Goal: Transaction & Acquisition: Purchase product/service

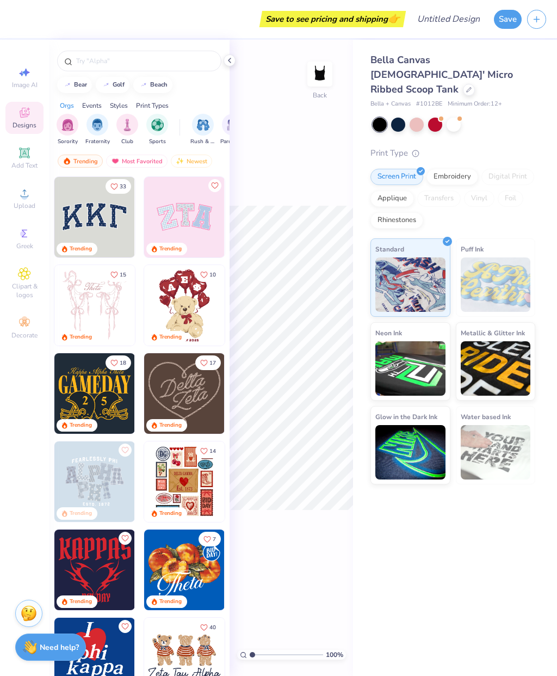
click at [26, 119] on icon at bounding box center [24, 112] width 13 height 13
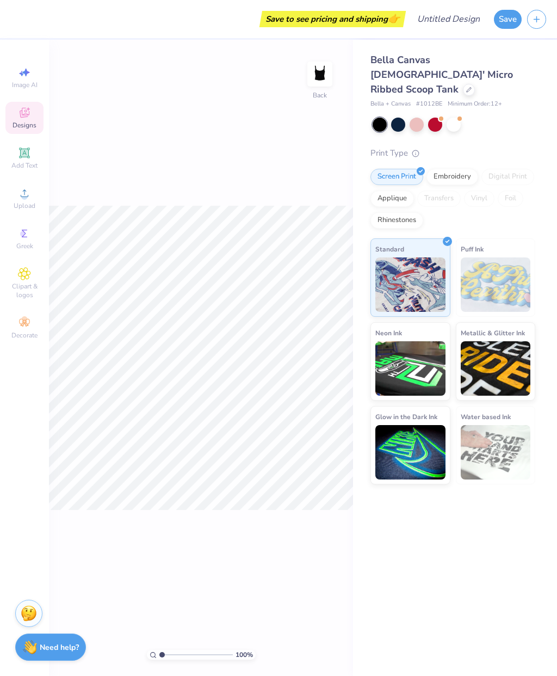
click at [21, 124] on span "Designs" at bounding box center [25, 125] width 24 height 9
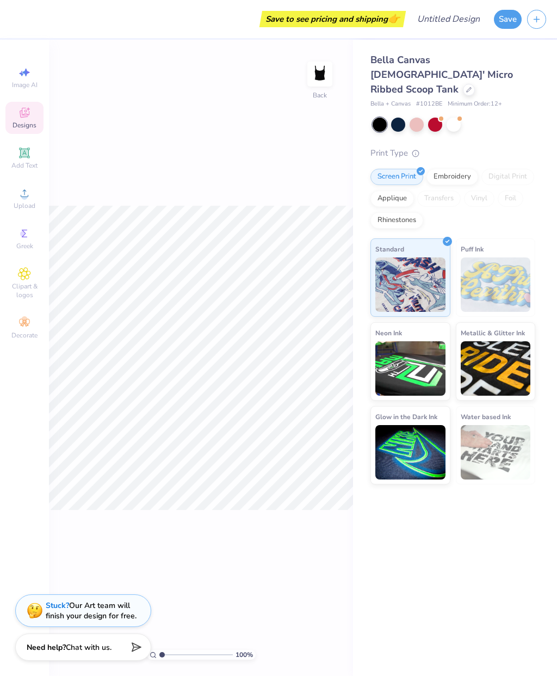
click at [22, 125] on span "Designs" at bounding box center [25, 125] width 24 height 9
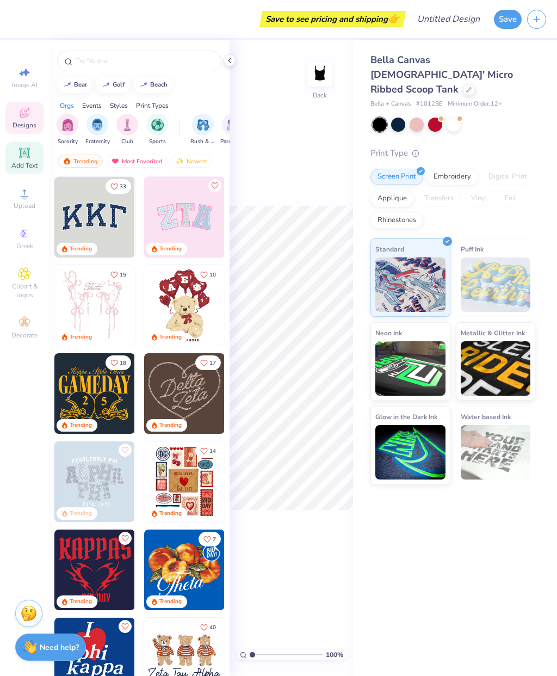
click at [21, 157] on icon at bounding box center [24, 153] width 8 height 8
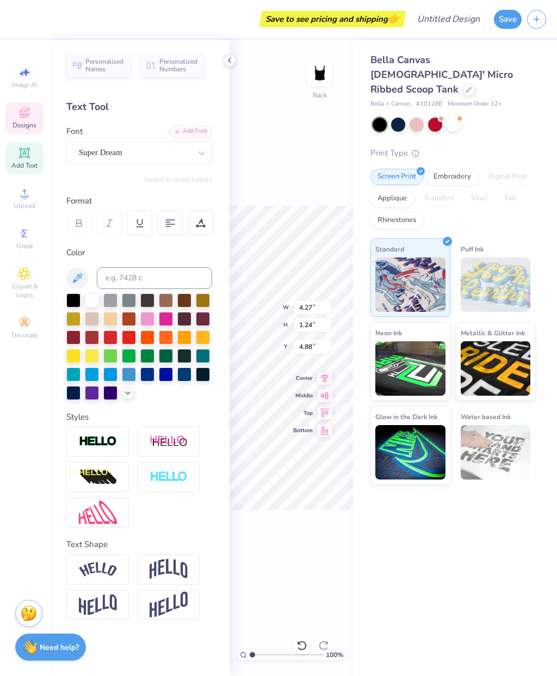
click at [27, 122] on span "Designs" at bounding box center [25, 125] width 24 height 9
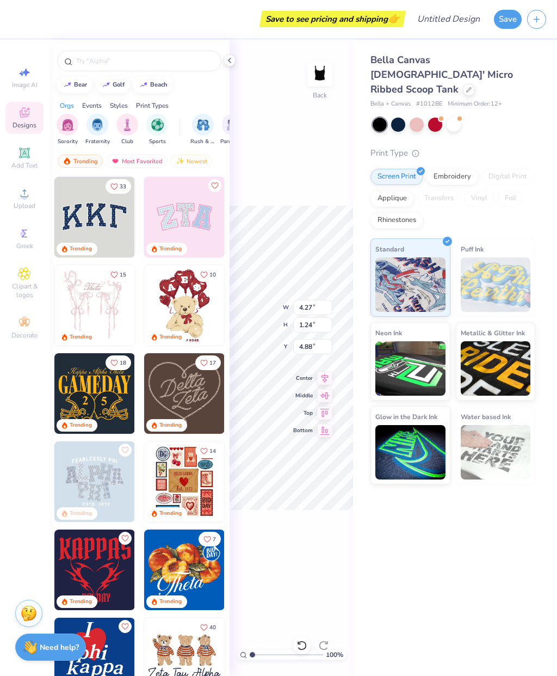
click at [267, 188] on div "100 % Back W 4.27 4.27 " H 1.24 1.24 " Y 4.88 4.88 " Center Middle Top Bottom" at bounding box center [292, 358] width 124 height 636
click at [29, 210] on span "Upload" at bounding box center [25, 205] width 22 height 9
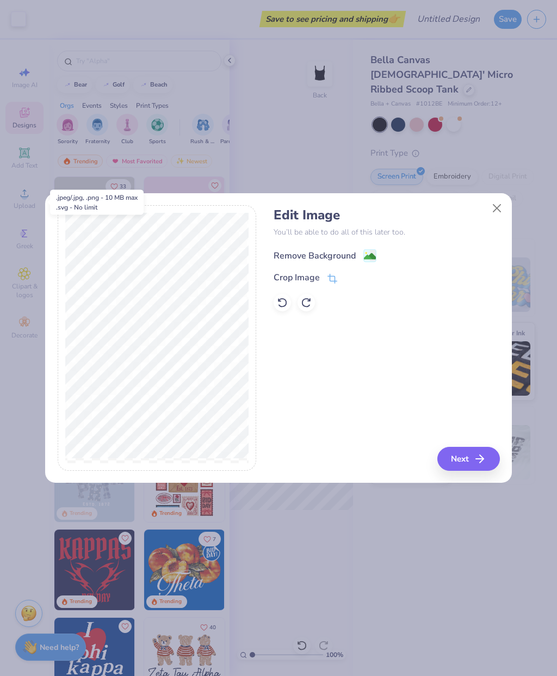
click at [349, 251] on div "Remove Background" at bounding box center [315, 255] width 82 height 13
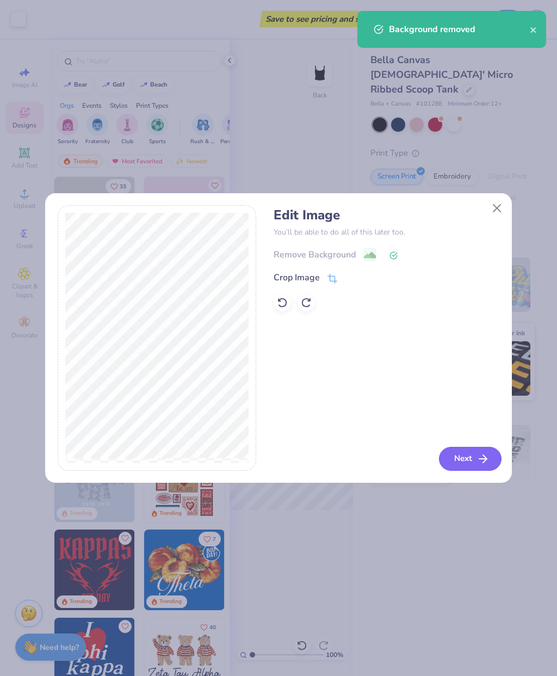
click at [467, 456] on button "Next" at bounding box center [470, 459] width 63 height 24
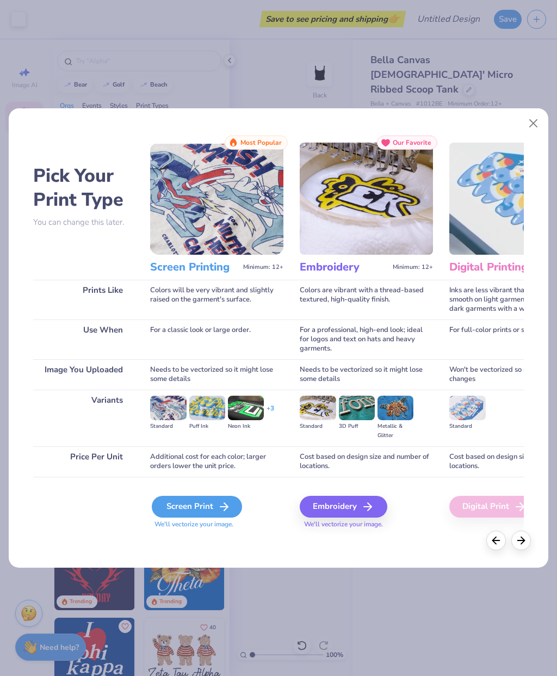
click at [192, 503] on div "Screen Print" at bounding box center [197, 507] width 90 height 22
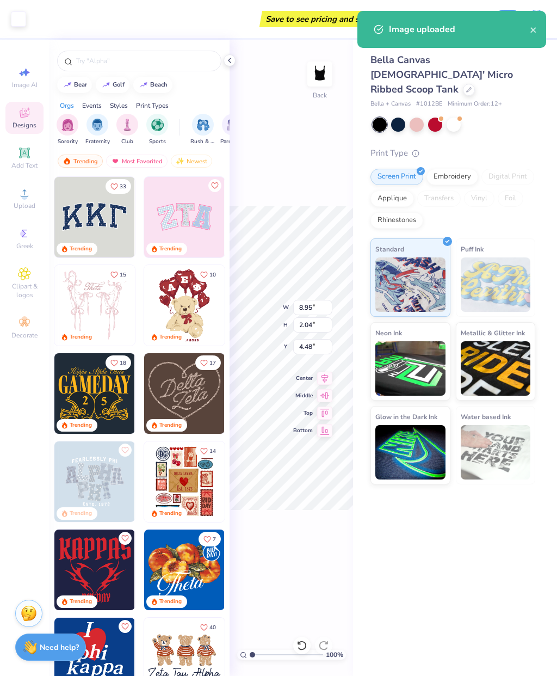
click at [287, 520] on div "100 % Back W 8.95 8.95 " H 2.04 2.04 " Y 4.48 4.48 " Center Middle Top Bottom" at bounding box center [292, 358] width 124 height 636
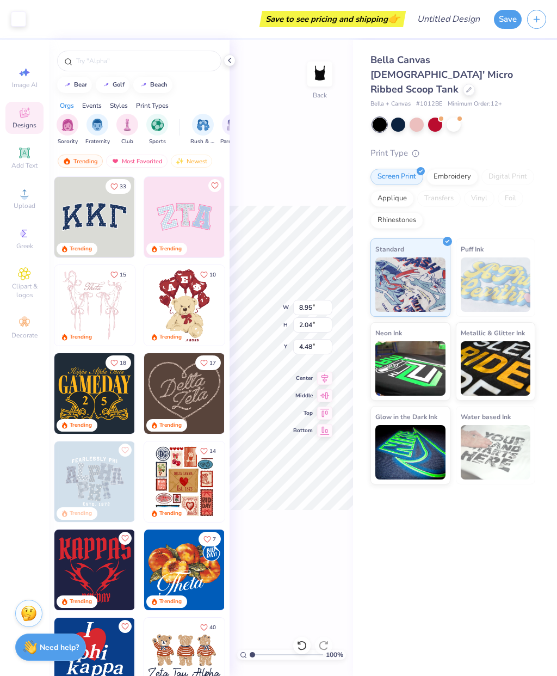
type input "0.50"
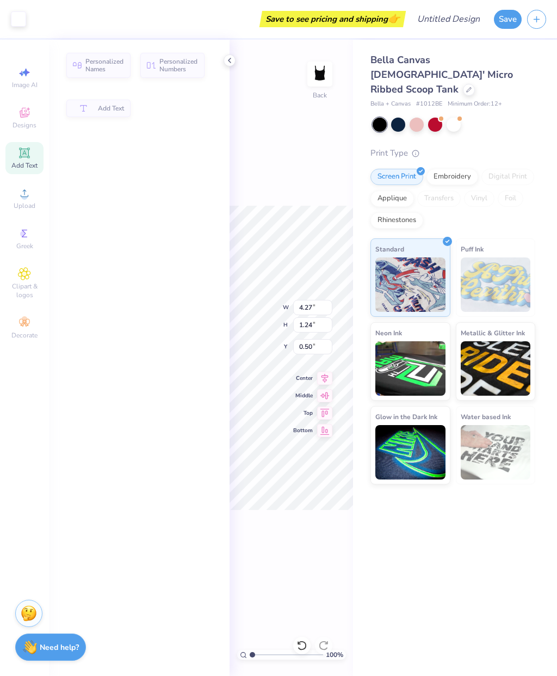
type input "4.27"
type input "1.24"
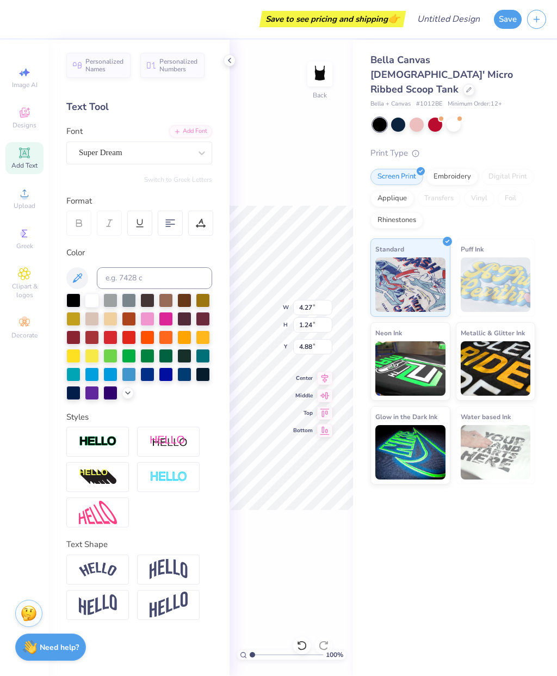
type input "7.00"
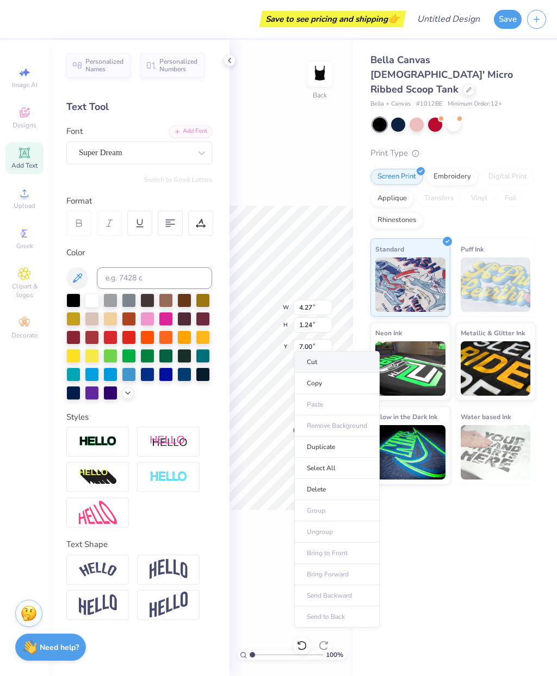
click at [337, 362] on li "Cut" at bounding box center [336, 362] width 85 height 22
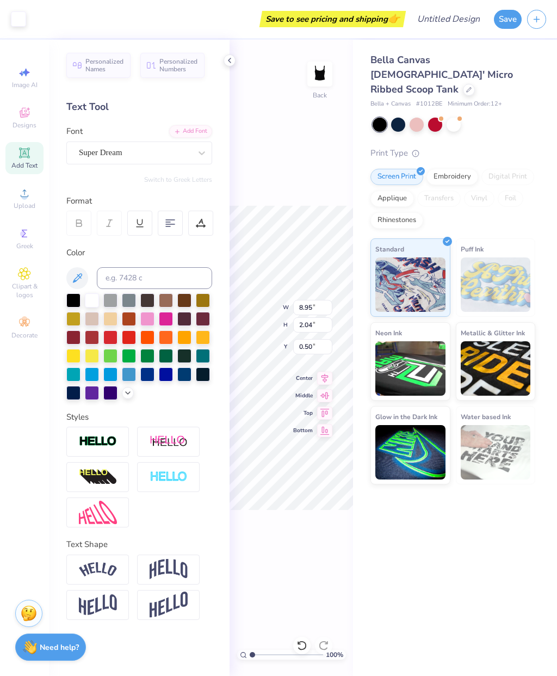
type input "1.50"
click at [306, 522] on div "100 % Back W 8.95 8.95 " H 2.04 2.04 " Y 1.50 1.50 " Center Middle Top Bottom" at bounding box center [292, 358] width 124 height 636
click at [234, 70] on div "100 % Back" at bounding box center [292, 358] width 124 height 636
click at [236, 47] on div "100 % Back" at bounding box center [292, 358] width 124 height 636
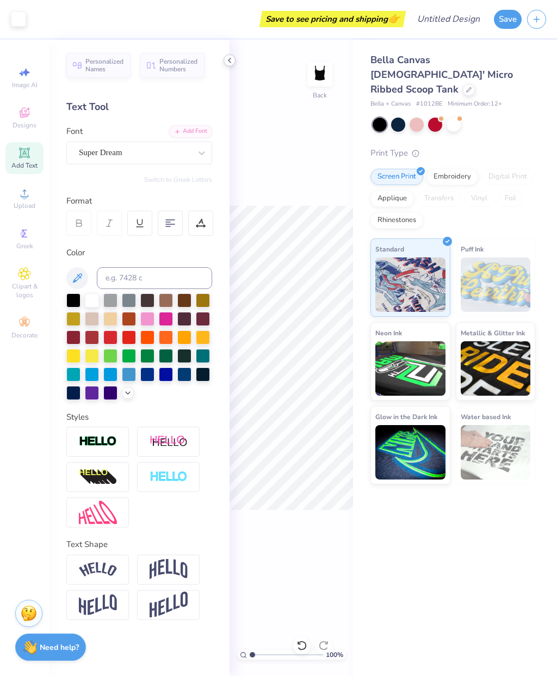
click at [226, 62] on icon at bounding box center [229, 60] width 9 height 9
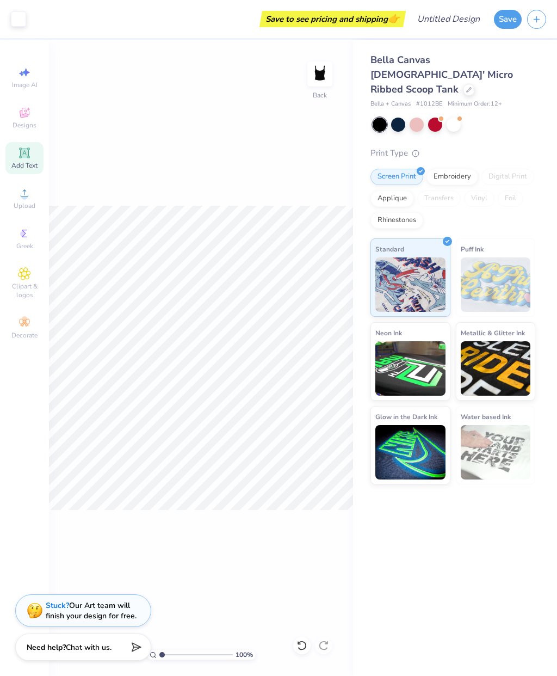
type input "7.10"
type input "1.62"
type input "1.19"
click at [244, 518] on div "100 % Back W 7.10 7.10 " H 1.62 1.62 " Y 1.19 1.19 " Center Middle Top Bottom" at bounding box center [201, 358] width 304 height 636
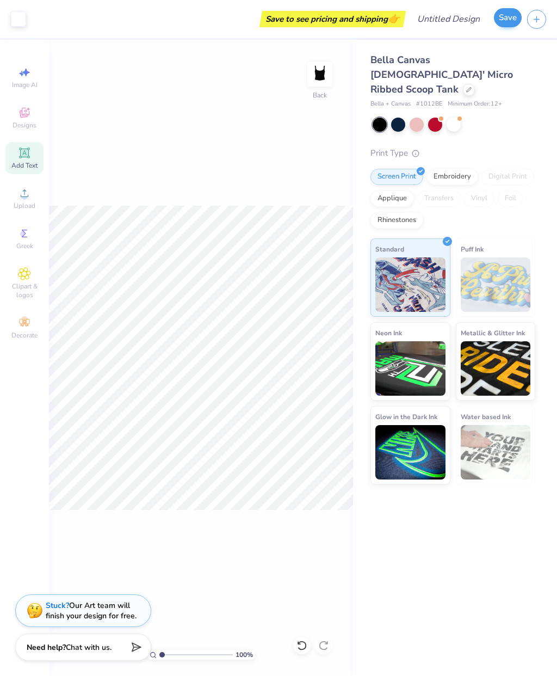
click at [502, 20] on button "Save" at bounding box center [508, 17] width 28 height 19
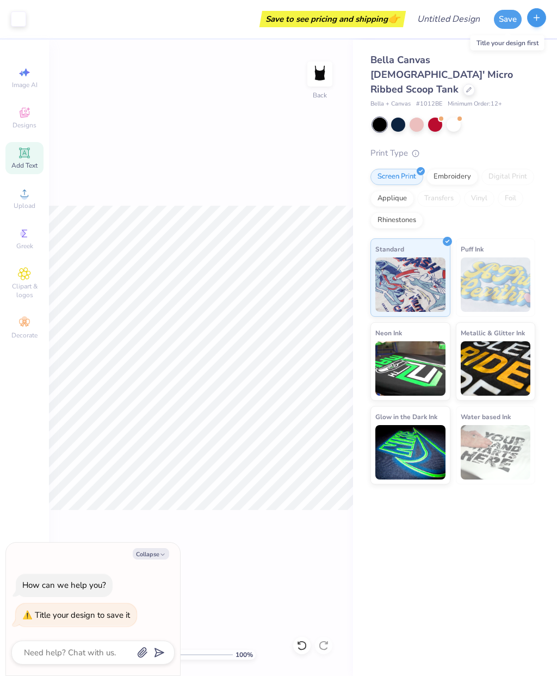
click at [537, 22] on icon "button" at bounding box center [536, 17] width 9 height 9
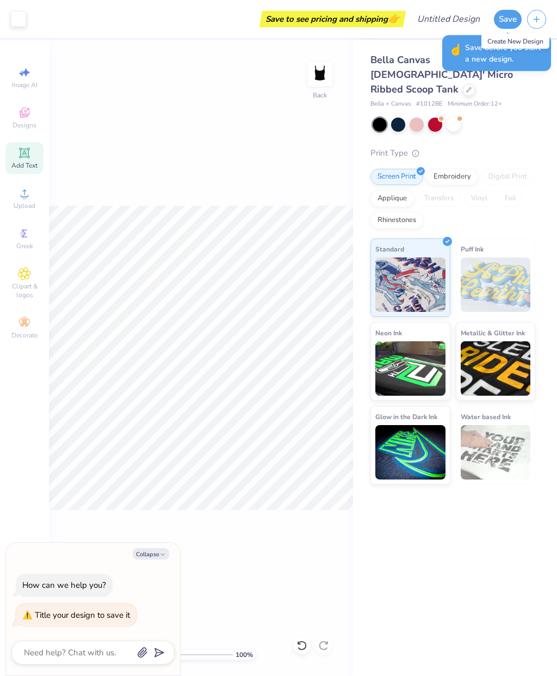
click at [516, 118] on div at bounding box center [454, 125] width 163 height 14
click at [506, 23] on button "Save" at bounding box center [508, 17] width 28 height 19
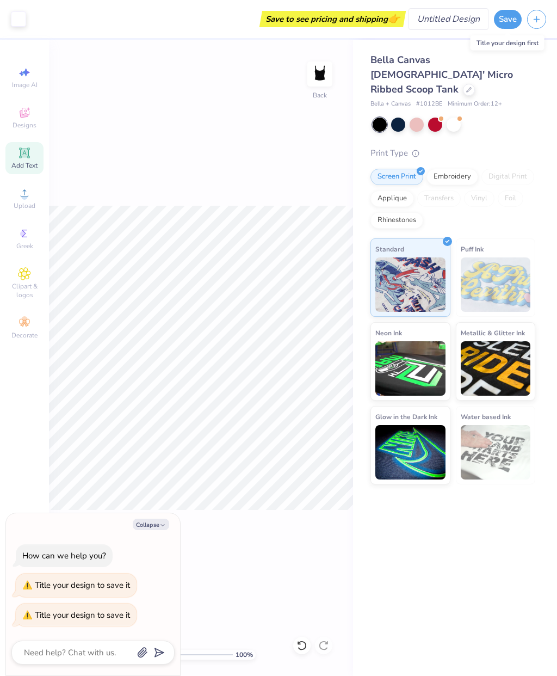
click at [450, 20] on input "Design Title" at bounding box center [449, 19] width 80 height 22
type textarea "x"
type input "S"
type textarea "x"
type input "St"
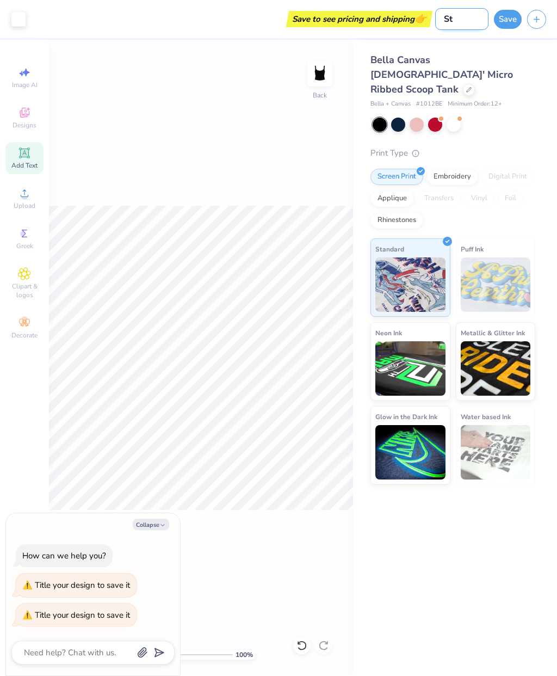
type textarea "x"
type input "Str"
type textarea "x"
type input "Stro"
type textarea "x"
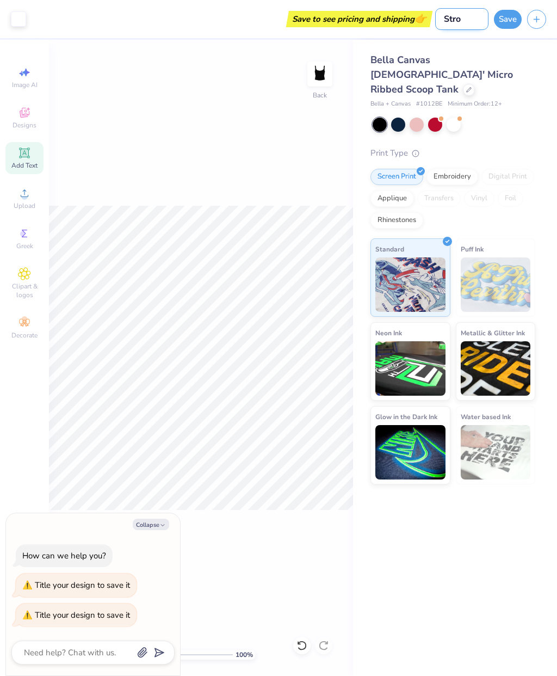
type input "Stron"
type textarea "x"
type input "Strong"
type textarea "x"
type input "Strong"
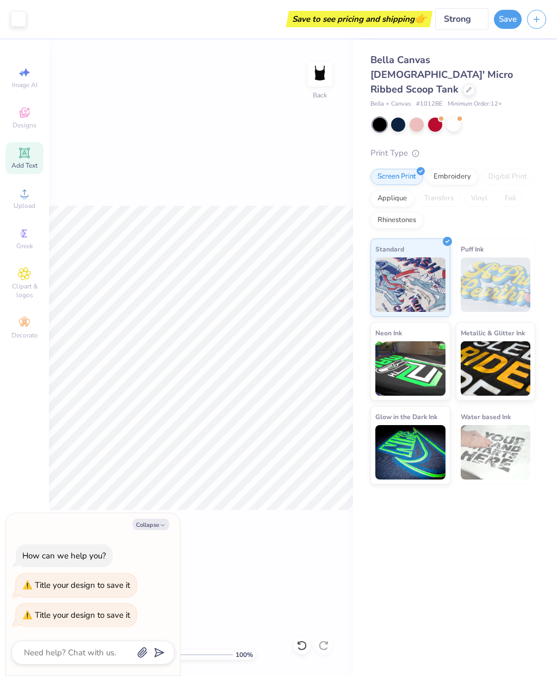
click at [497, 14] on button "Save" at bounding box center [508, 19] width 28 height 19
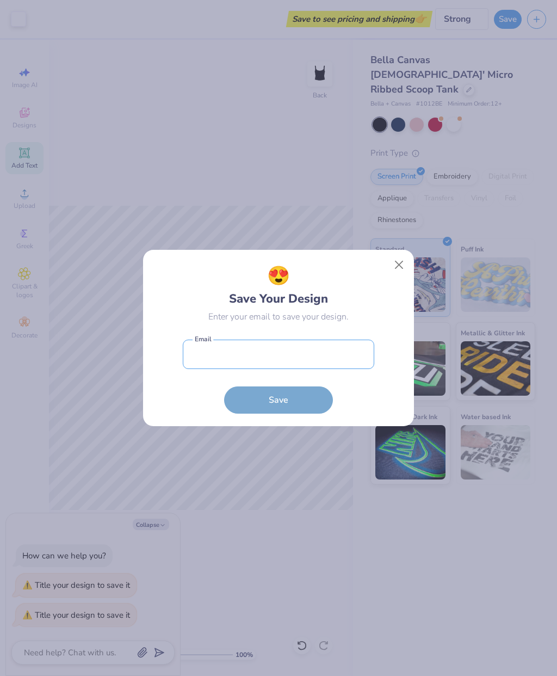
click at [324, 351] on input "email" at bounding box center [279, 355] width 192 height 30
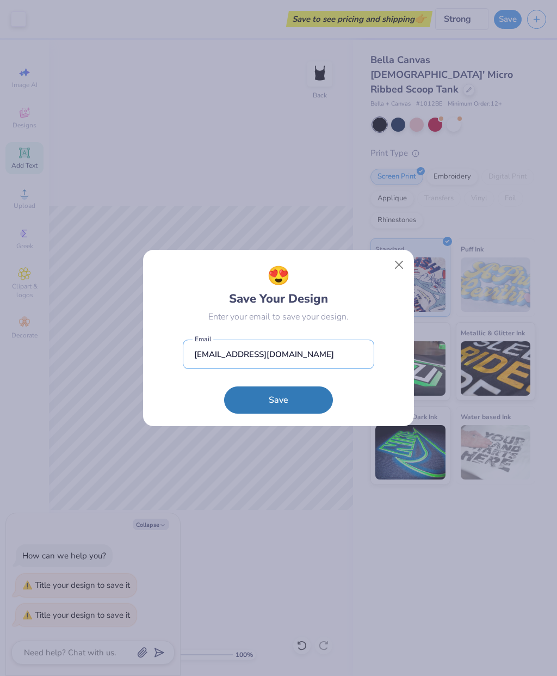
type input "[EMAIL_ADDRESS][DOMAIN_NAME]"
click at [281, 396] on button "Save" at bounding box center [278, 399] width 109 height 27
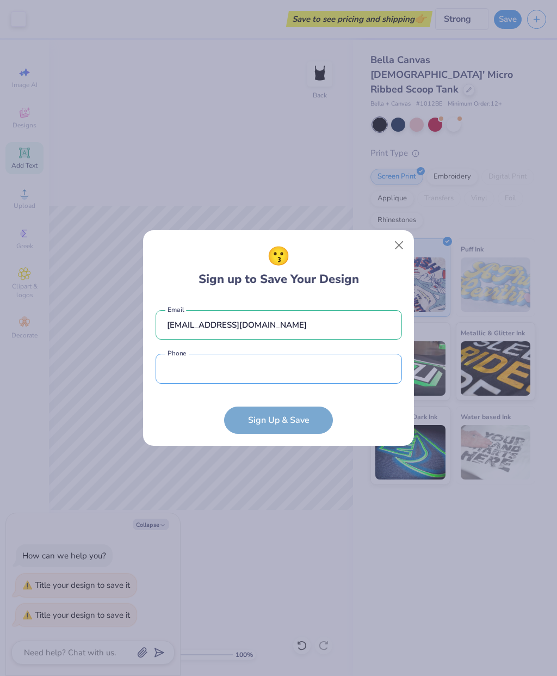
click at [327, 377] on input "tel" at bounding box center [279, 369] width 247 height 30
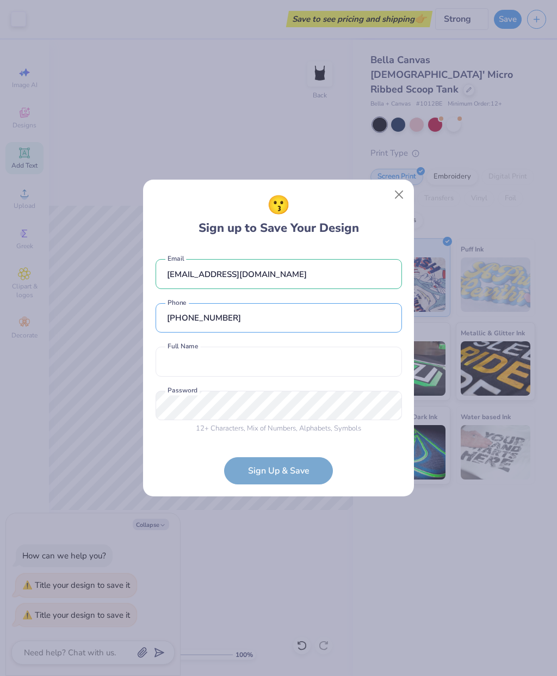
type input "[PHONE_NUMBER]"
click at [320, 352] on input "text" at bounding box center [279, 362] width 247 height 30
type input "[PERSON_NAME]"
click at [262, 398] on div "[EMAIL_ADDRESS][DOMAIN_NAME] Email [PHONE_NUMBER] Phone [PERSON_NAME] first and…" at bounding box center [279, 344] width 247 height 192
type textarea "x"
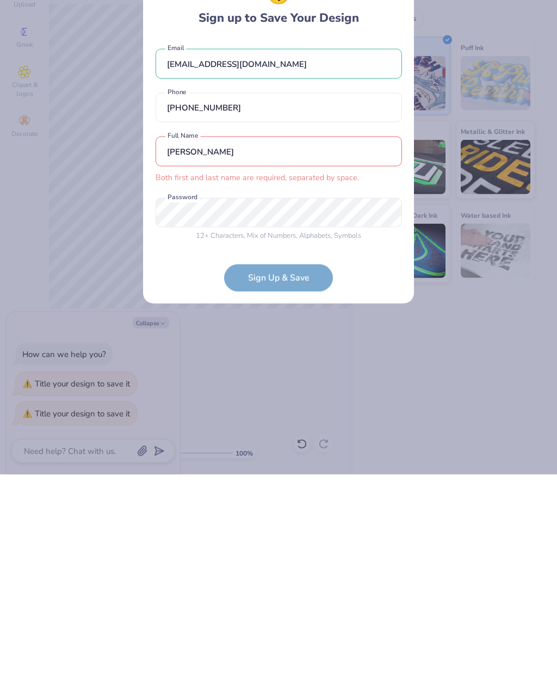
click at [325, 338] on div "[PERSON_NAME] first and last name are required, separated by space. Full Name" at bounding box center [279, 361] width 247 height 47
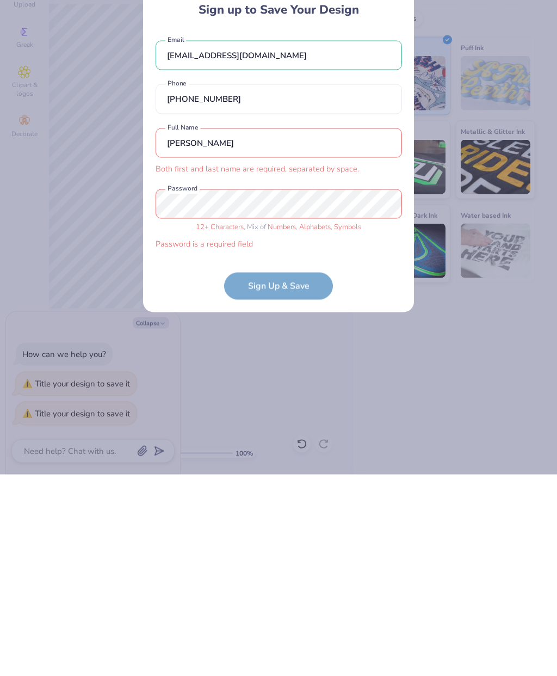
type input "[PERSON_NAME]"
type textarea "x"
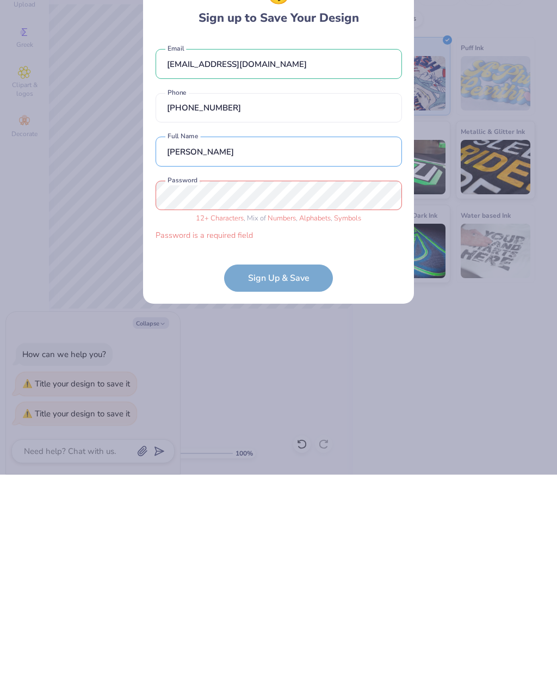
type input "[PERSON_NAME]"
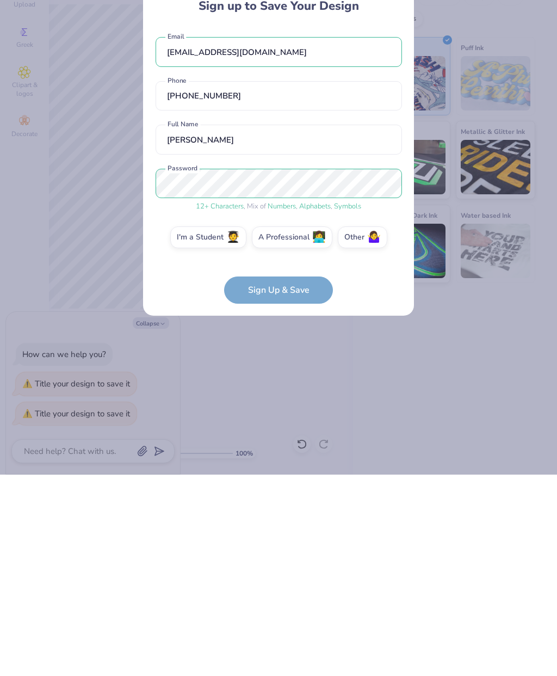
click at [292, 289] on form "[EMAIL_ADDRESS][DOMAIN_NAME] Email [PHONE_NUMBER] Phone [PERSON_NAME] Full Name…" at bounding box center [279, 366] width 247 height 278
type textarea "x"
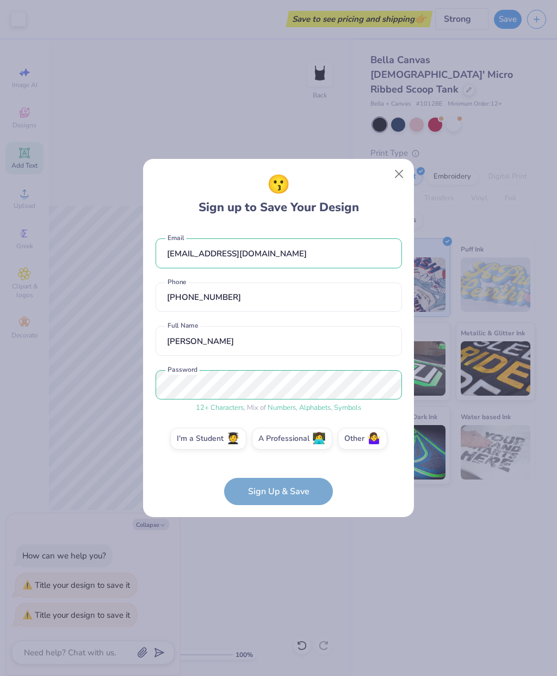
click at [288, 491] on form "[EMAIL_ADDRESS][DOMAIN_NAME] Email [PHONE_NUMBER] Phone [PERSON_NAME] Full Name…" at bounding box center [279, 366] width 247 height 278
click at [304, 490] on form "[EMAIL_ADDRESS][DOMAIN_NAME] Email [PHONE_NUMBER] Phone [PERSON_NAME] Full Name…" at bounding box center [279, 366] width 247 height 278
click at [300, 491] on form "[EMAIL_ADDRESS][DOMAIN_NAME] Email [PHONE_NUMBER] Phone [PERSON_NAME] Full Name…" at bounding box center [279, 366] width 247 height 278
click at [290, 490] on form "[EMAIL_ADDRESS][DOMAIN_NAME] Email [PHONE_NUMBER] Phone [PERSON_NAME] Full Name…" at bounding box center [279, 366] width 247 height 278
click at [296, 440] on label "A Professional 👩‍💻" at bounding box center [292, 439] width 81 height 22
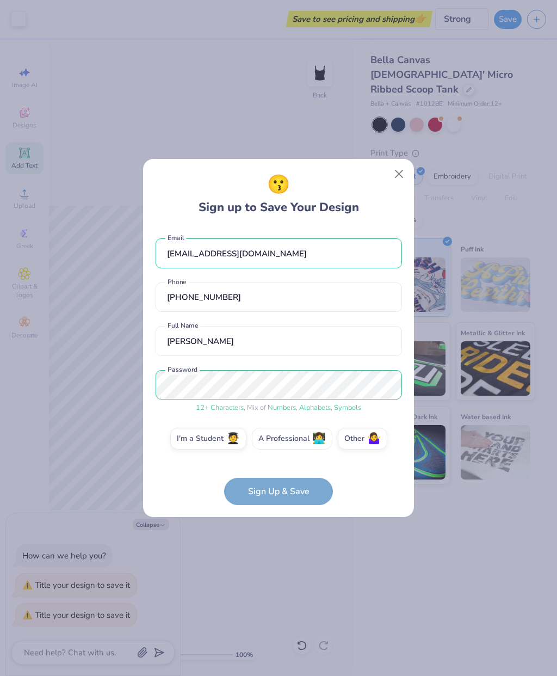
click at [282, 440] on input "A Professional 👩‍💻" at bounding box center [278, 441] width 7 height 7
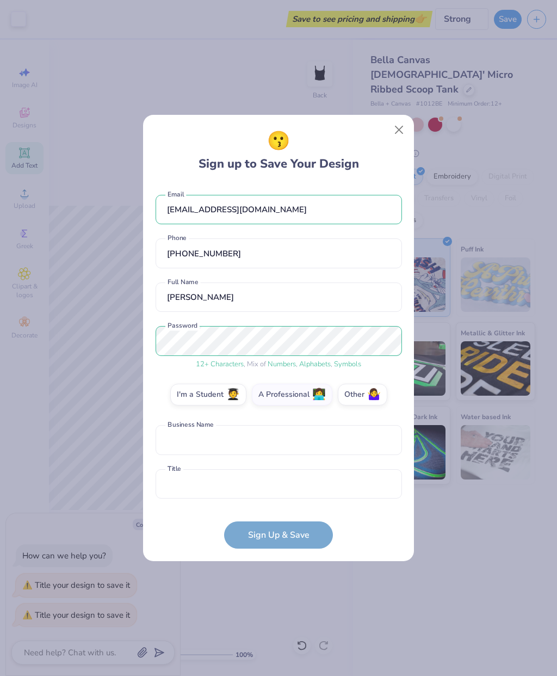
click at [276, 446] on input "text" at bounding box center [279, 440] width 247 height 30
type input "STRONG"
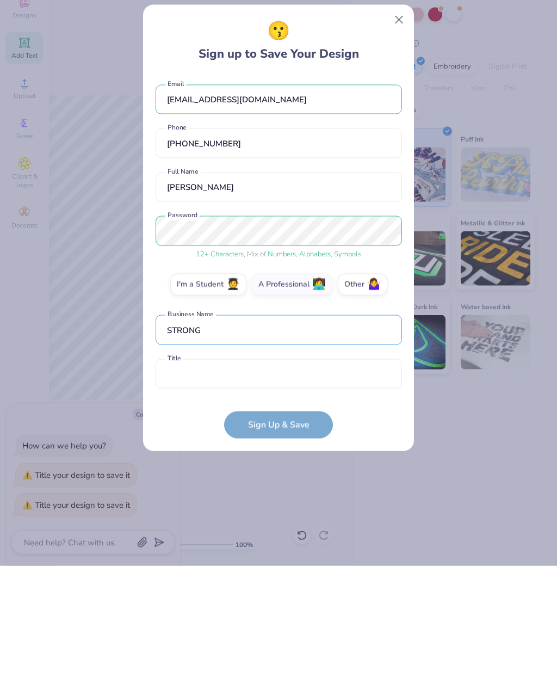
type textarea "x"
type input "STRONG"
click at [245, 469] on input "text" at bounding box center [279, 484] width 247 height 30
type input "M"
type textarea "x"
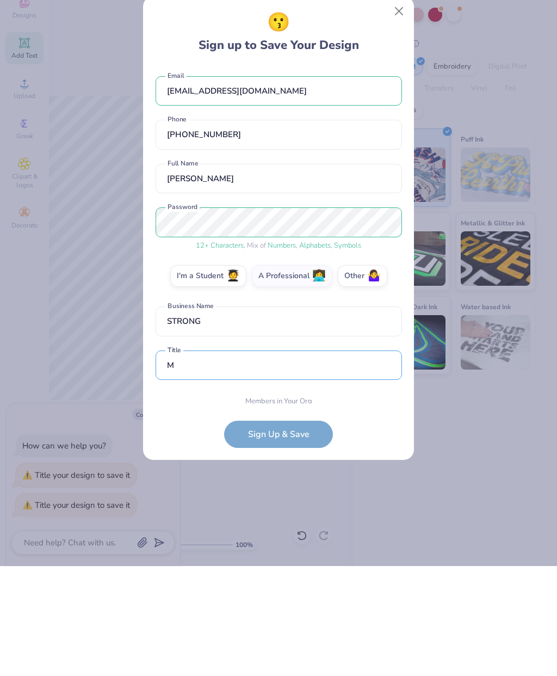
scroll to position [47, 0]
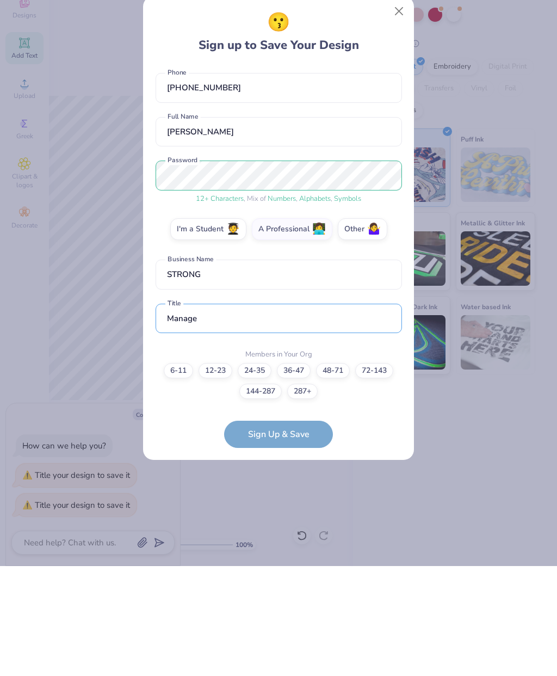
type input "Manager"
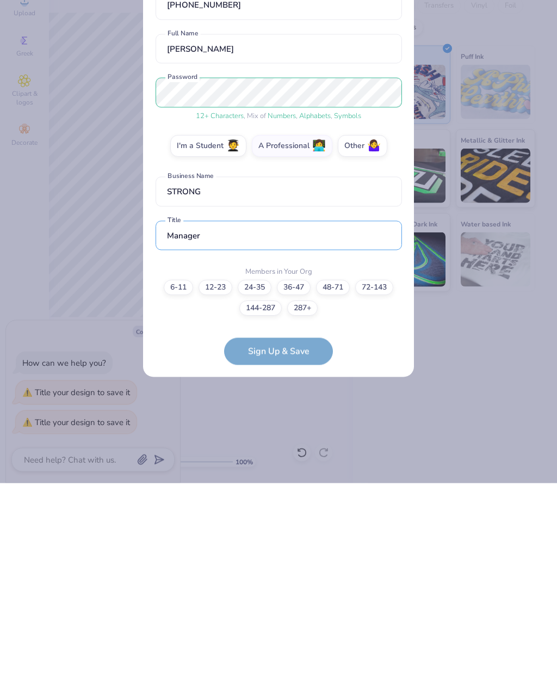
type textarea "x"
type input "Manager"
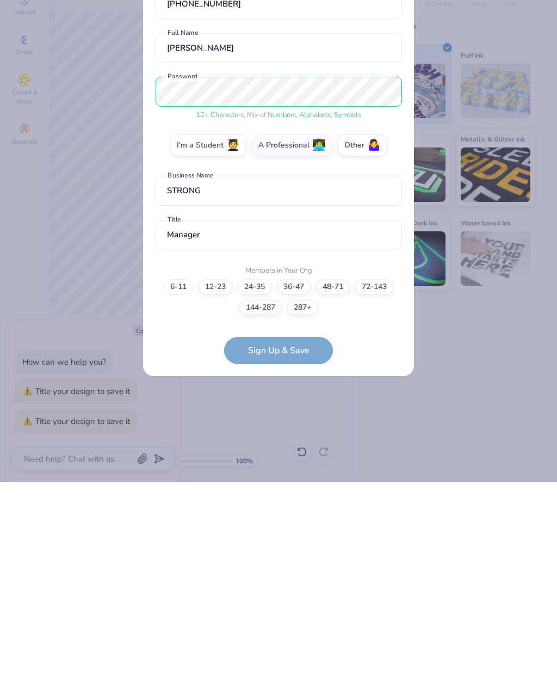
click at [178, 473] on label "6-11" at bounding box center [178, 480] width 29 height 15
click at [275, 534] on input "6-11" at bounding box center [278, 537] width 7 height 7
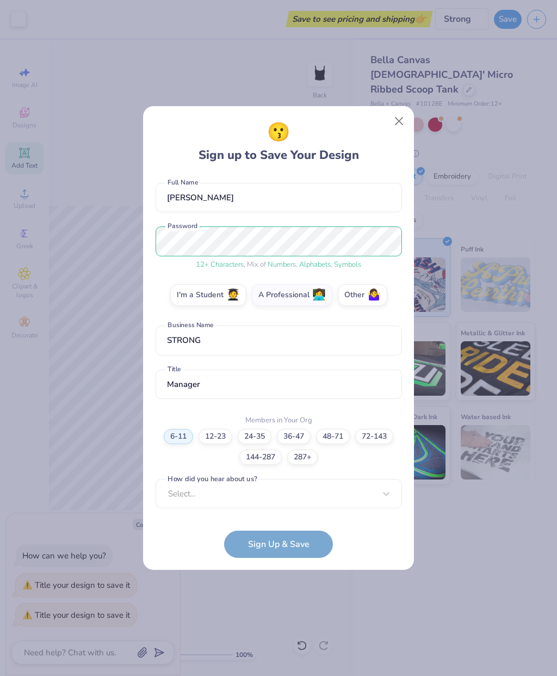
scroll to position [254, 0]
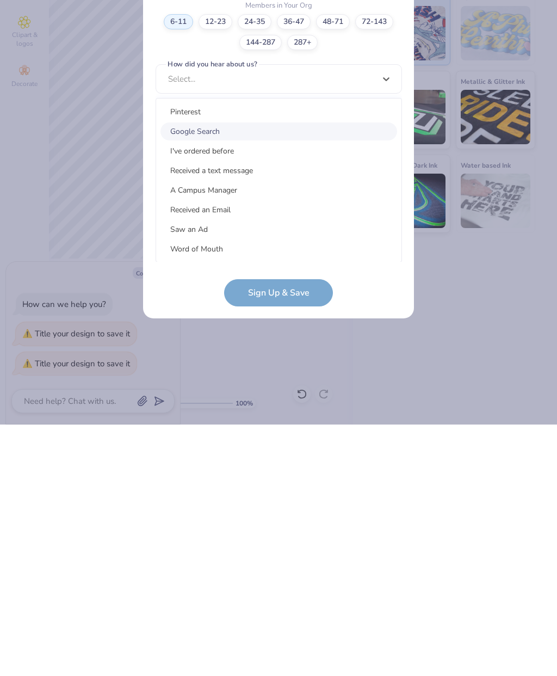
click at [232, 374] on div "Google Search" at bounding box center [279, 383] width 237 height 18
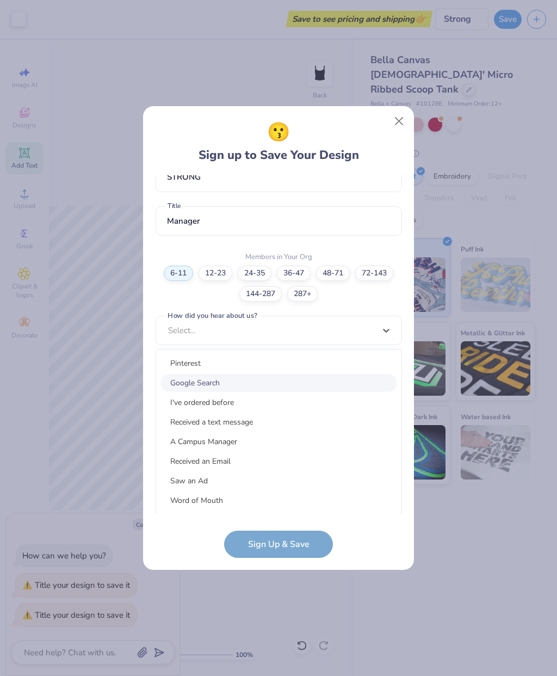
scroll to position [91, 0]
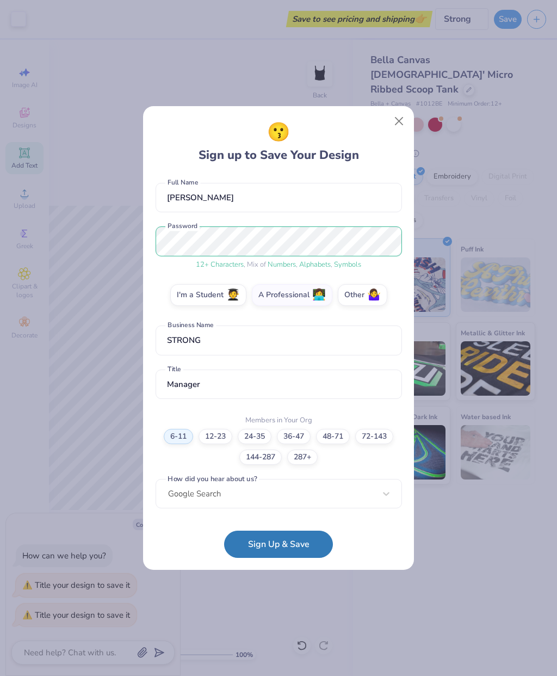
click at [287, 543] on button "Sign Up & Save" at bounding box center [278, 544] width 109 height 27
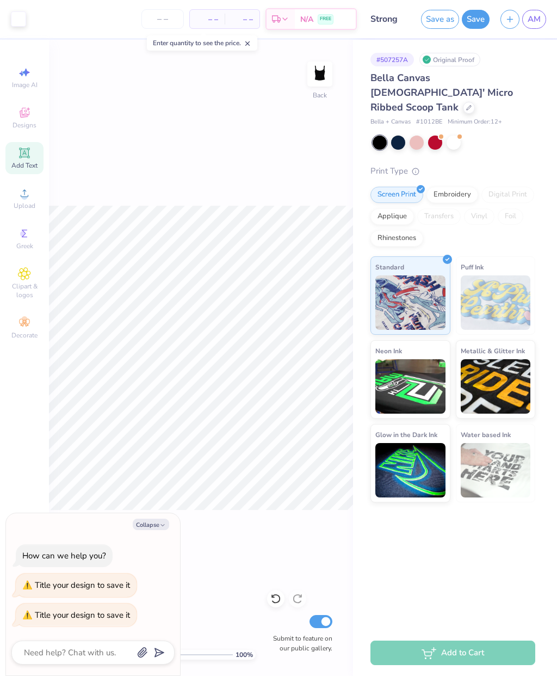
click at [437, 664] on div "Add to Cart" at bounding box center [453, 653] width 165 height 24
click at [520, 134] on div "Bella Canvas [DEMOGRAPHIC_DATA]' Micro Ribbed Scoop Tank Bella + Canvas # 1012B…" at bounding box center [453, 287] width 165 height 432
click at [451, 660] on div "Add to Cart" at bounding box center [453, 653] width 165 height 24
click at [444, 654] on div "Add to Cart" at bounding box center [453, 653] width 165 height 24
click at [151, 525] on button "Collapse" at bounding box center [151, 524] width 36 height 11
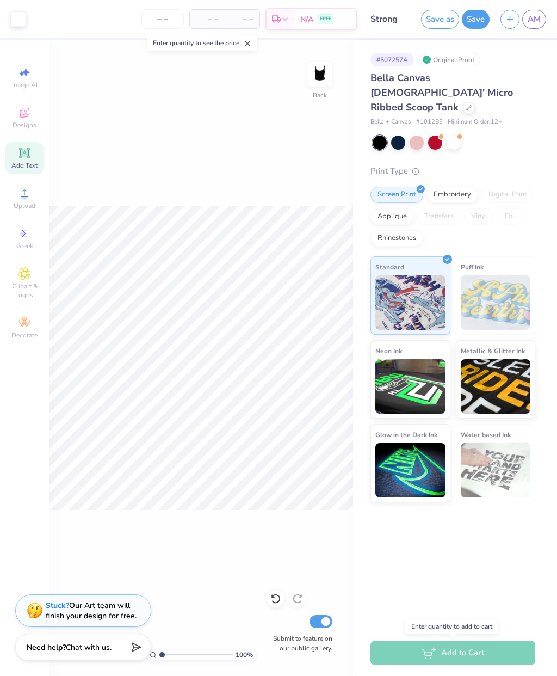
type textarea "x"
click at [465, 656] on div "Add to Cart" at bounding box center [453, 653] width 165 height 24
click at [464, 655] on div "Add to Cart" at bounding box center [453, 653] width 165 height 24
click at [504, 140] on div "Bella Canvas [DEMOGRAPHIC_DATA]' Micro Ribbed Scoop Tank Bella + Canvas # 1012B…" at bounding box center [453, 287] width 165 height 432
click at [483, 102] on div "Bella Canvas [DEMOGRAPHIC_DATA]' Micro Ribbed Scoop Tank Bella + Canvas # 1012B…" at bounding box center [453, 99] width 165 height 56
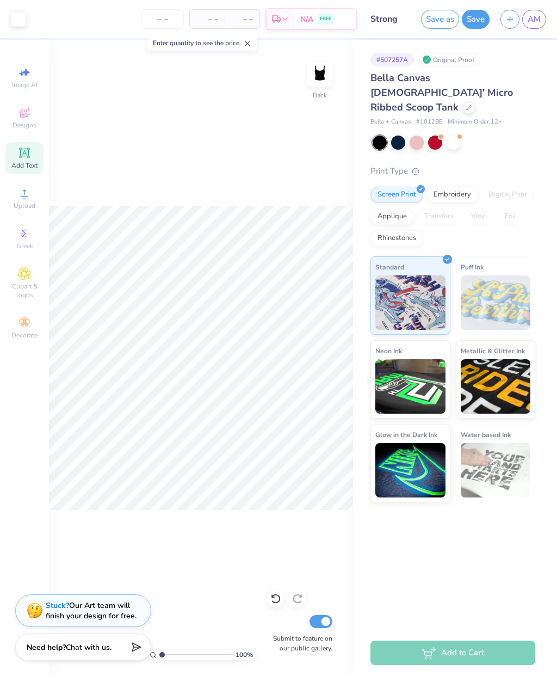
click at [502, 118] on span "Minimum Order: 12 +" at bounding box center [475, 122] width 54 height 9
click at [509, 118] on div "Bella + Canvas # 1012BE Minimum Order: 12 +" at bounding box center [453, 122] width 165 height 9
click at [309, 24] on span "N/A" at bounding box center [306, 19] width 13 height 11
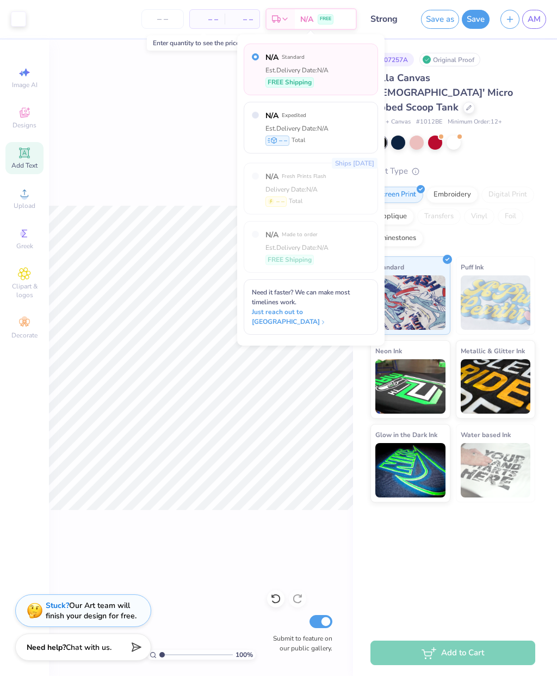
click at [188, 88] on div "100 % Back Submit to feature on our public gallery." at bounding box center [201, 358] width 304 height 636
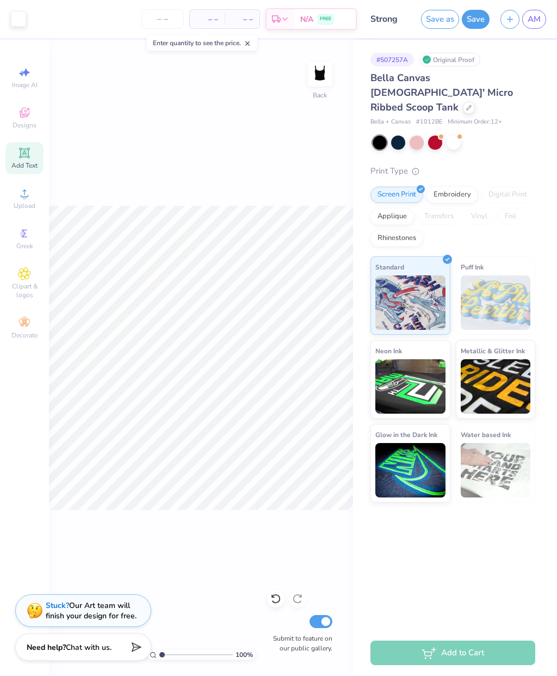
click at [214, 19] on span "– –" at bounding box center [207, 19] width 22 height 11
click at [251, 15] on span "– –" at bounding box center [242, 19] width 22 height 11
click at [175, 17] on input "number" at bounding box center [162, 19] width 42 height 20
type input "12"
